Goal: Obtain resource: Obtain resource

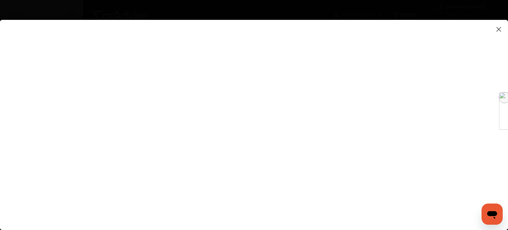
click at [435, 89] on flutter-view at bounding box center [254, 118] width 508 height 197
click at [474, 173] on flutter-view at bounding box center [254, 118] width 508 height 197
click at [334, 175] on flutter-view at bounding box center [254, 118] width 508 height 197
click at [499, 30] on img at bounding box center [499, 29] width 8 height 8
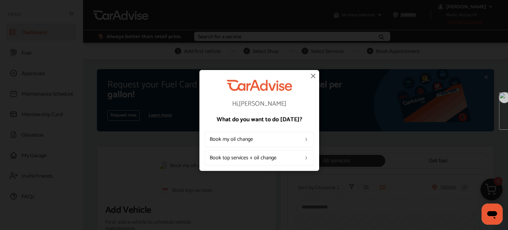
click at [313, 75] on img at bounding box center [313, 76] width 8 height 8
